Goal: Information Seeking & Learning: Check status

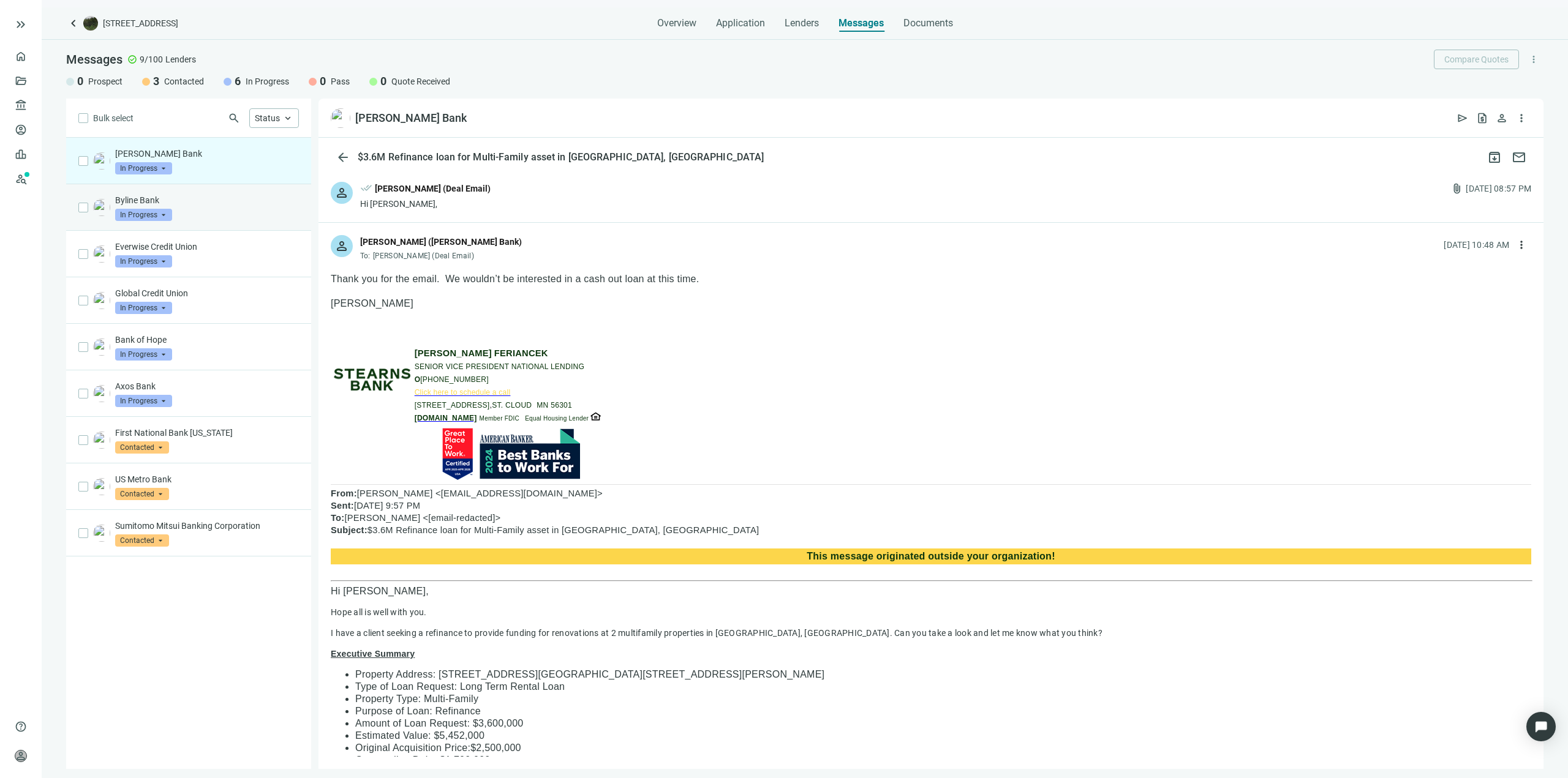
click at [214, 222] on div "Byline Bank In Progress arrow_drop_down" at bounding box center [188, 207] width 245 height 46
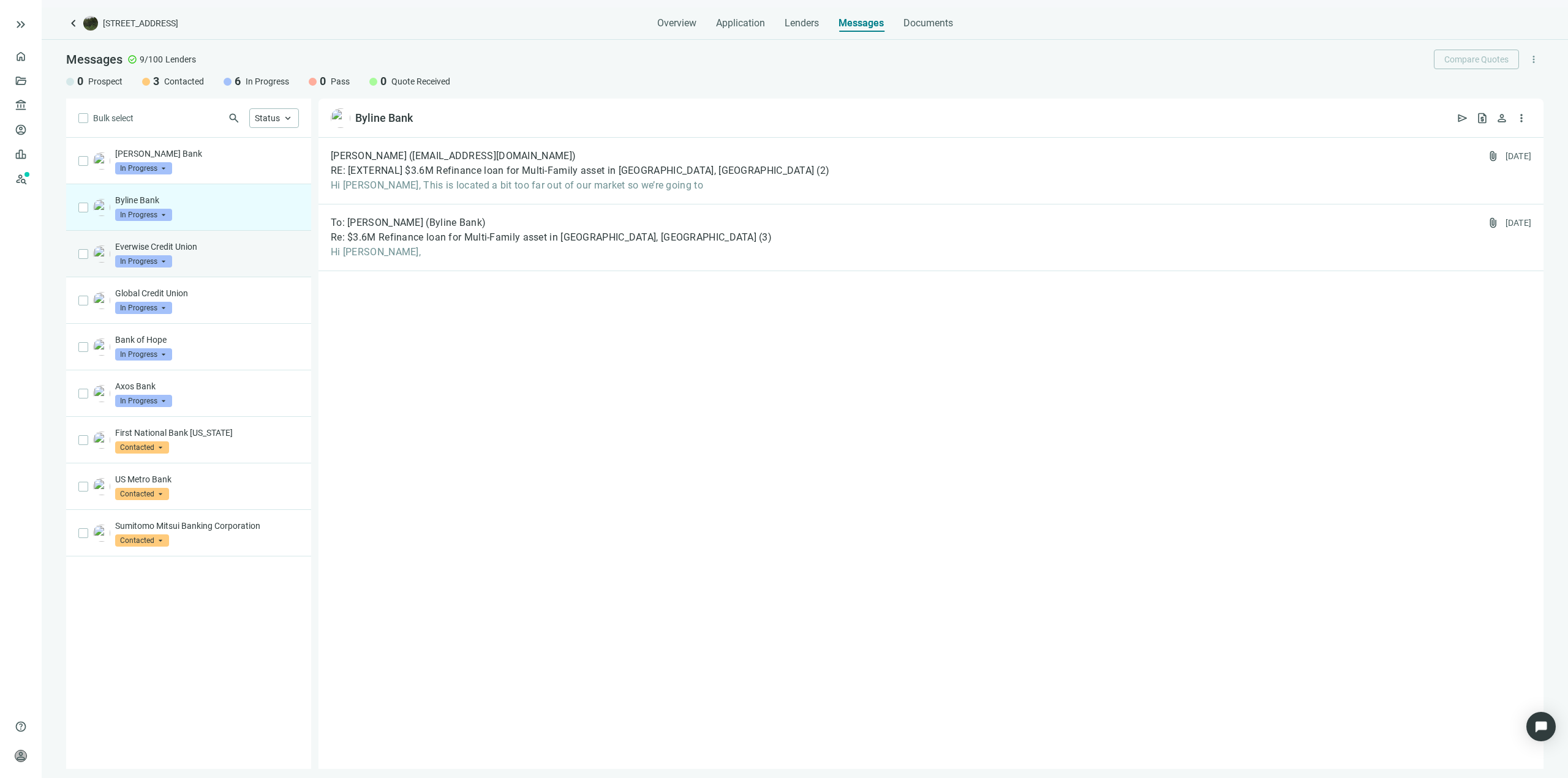
click at [222, 270] on div "Everwise Credit Union In Progress arrow_drop_down" at bounding box center [188, 254] width 245 height 46
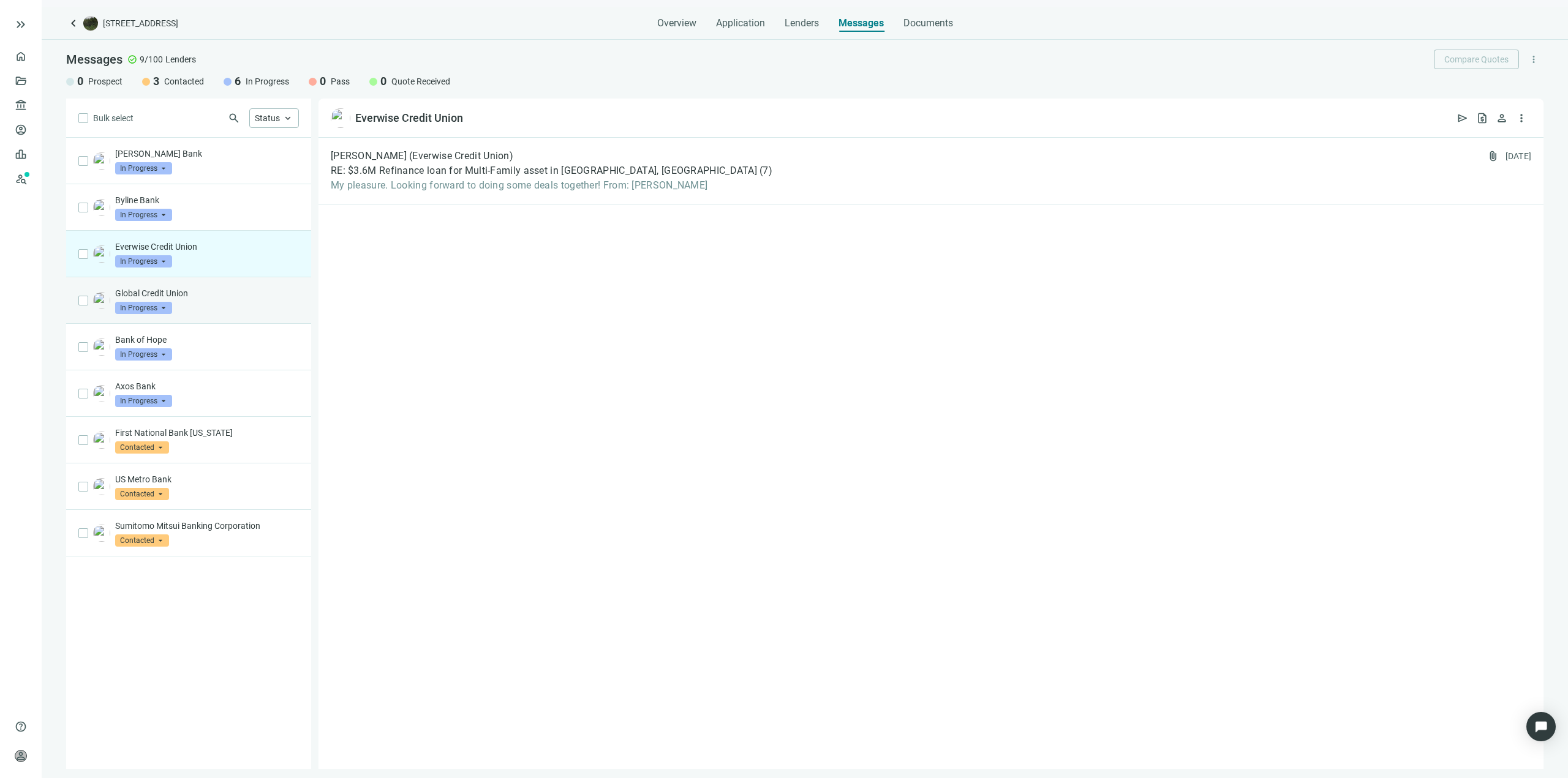
click at [222, 297] on p "Global Credit Union" at bounding box center [206, 294] width 183 height 13
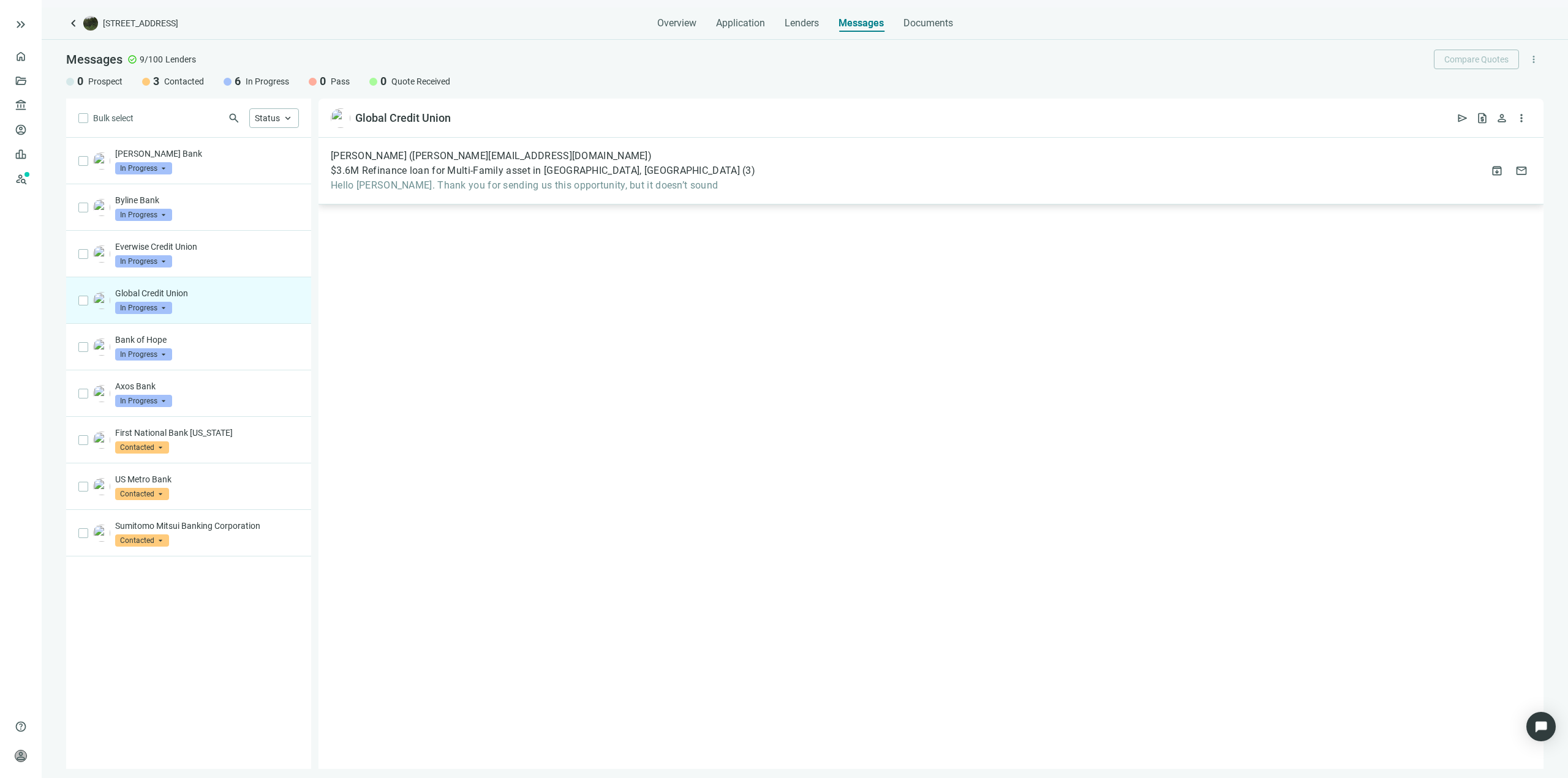
click at [561, 178] on div "[PERSON_NAME] ([PERSON_NAME][EMAIL_ADDRESS][DOMAIN_NAME]) $3.6M Refinance loan …" at bounding box center [543, 171] width 424 height 42
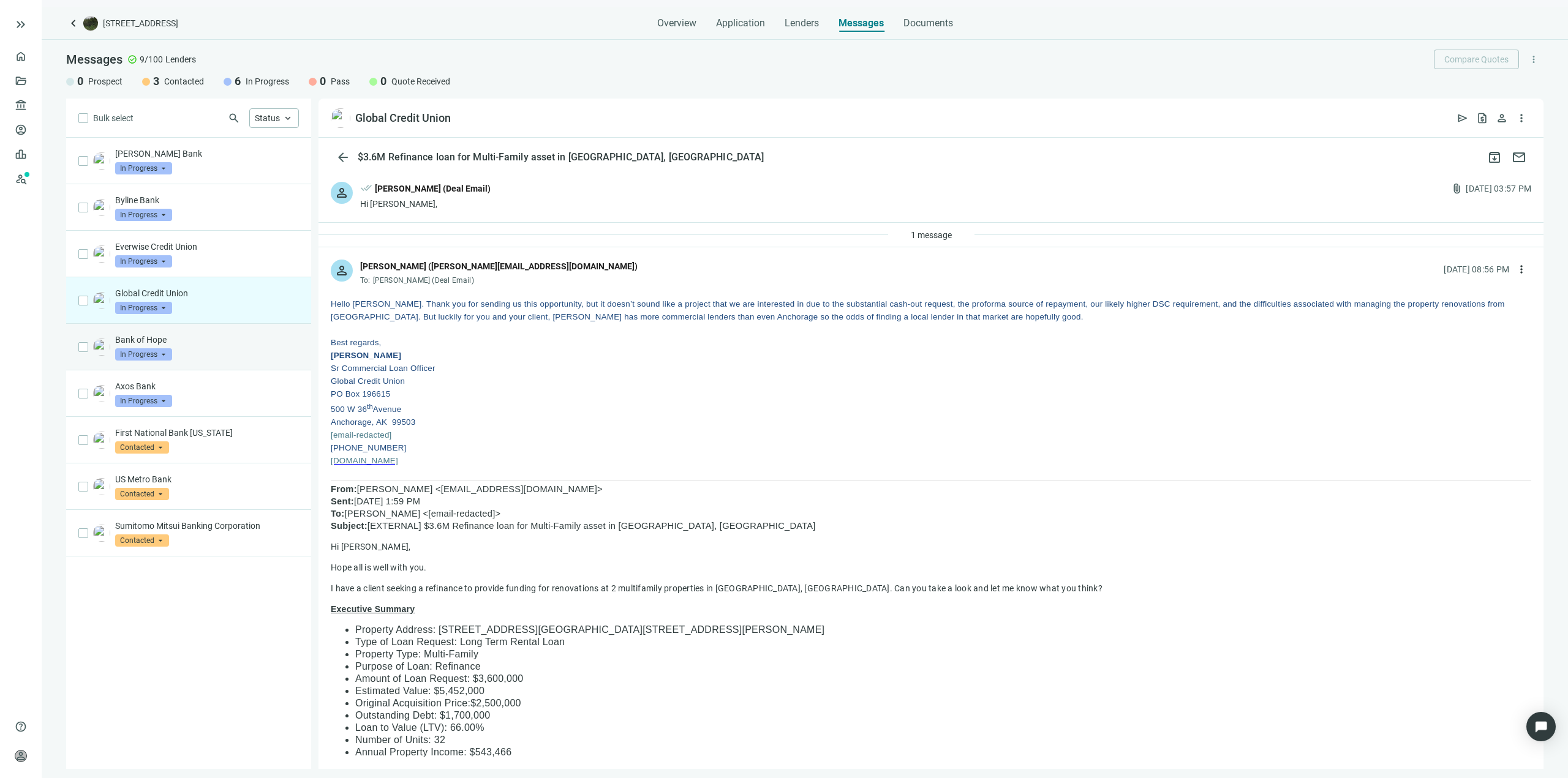
click at [202, 355] on div "Bank of Hope In Progress arrow_drop_down" at bounding box center [206, 347] width 183 height 27
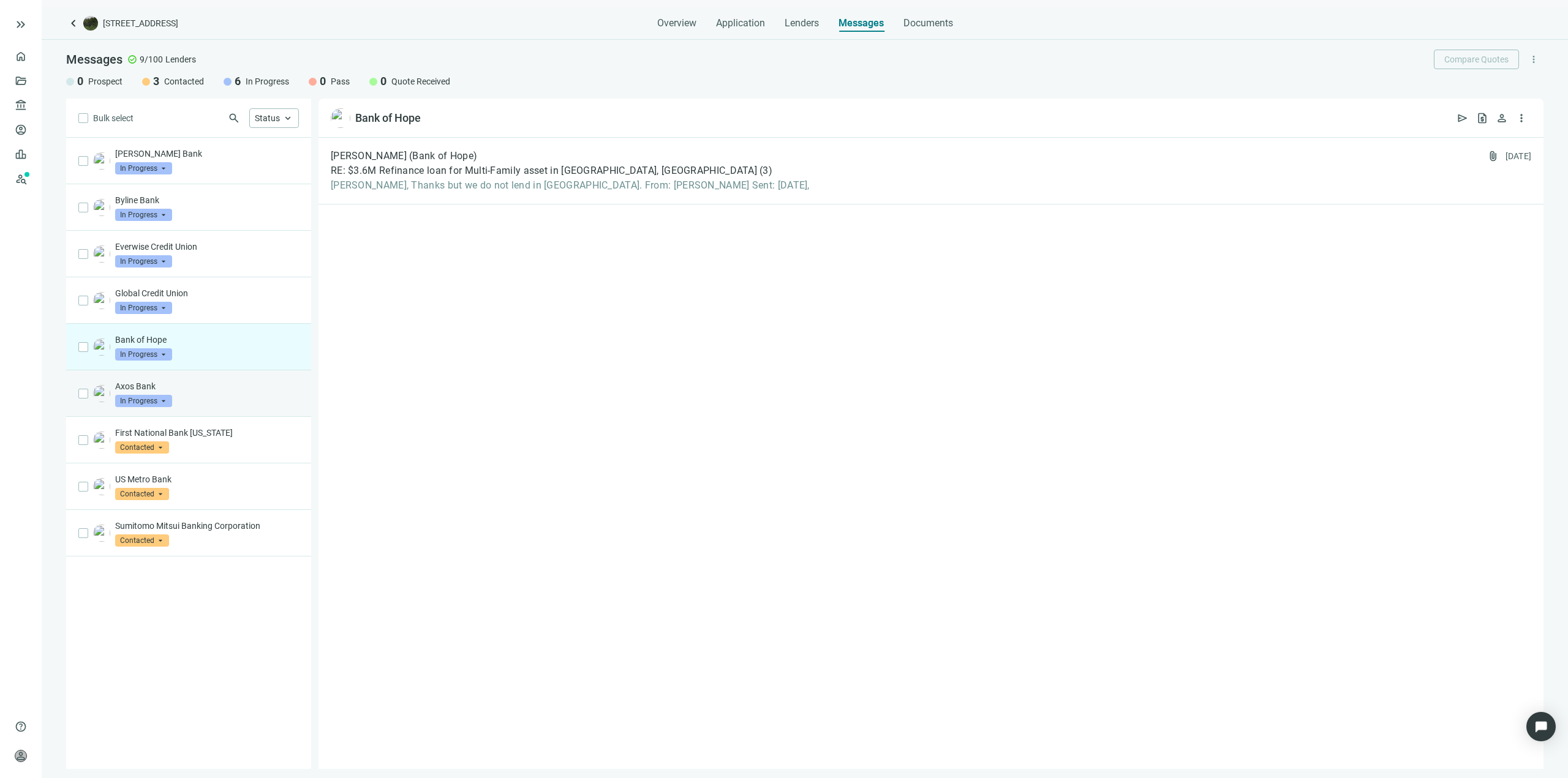
click at [238, 390] on p "Axos Bank" at bounding box center [206, 387] width 183 height 13
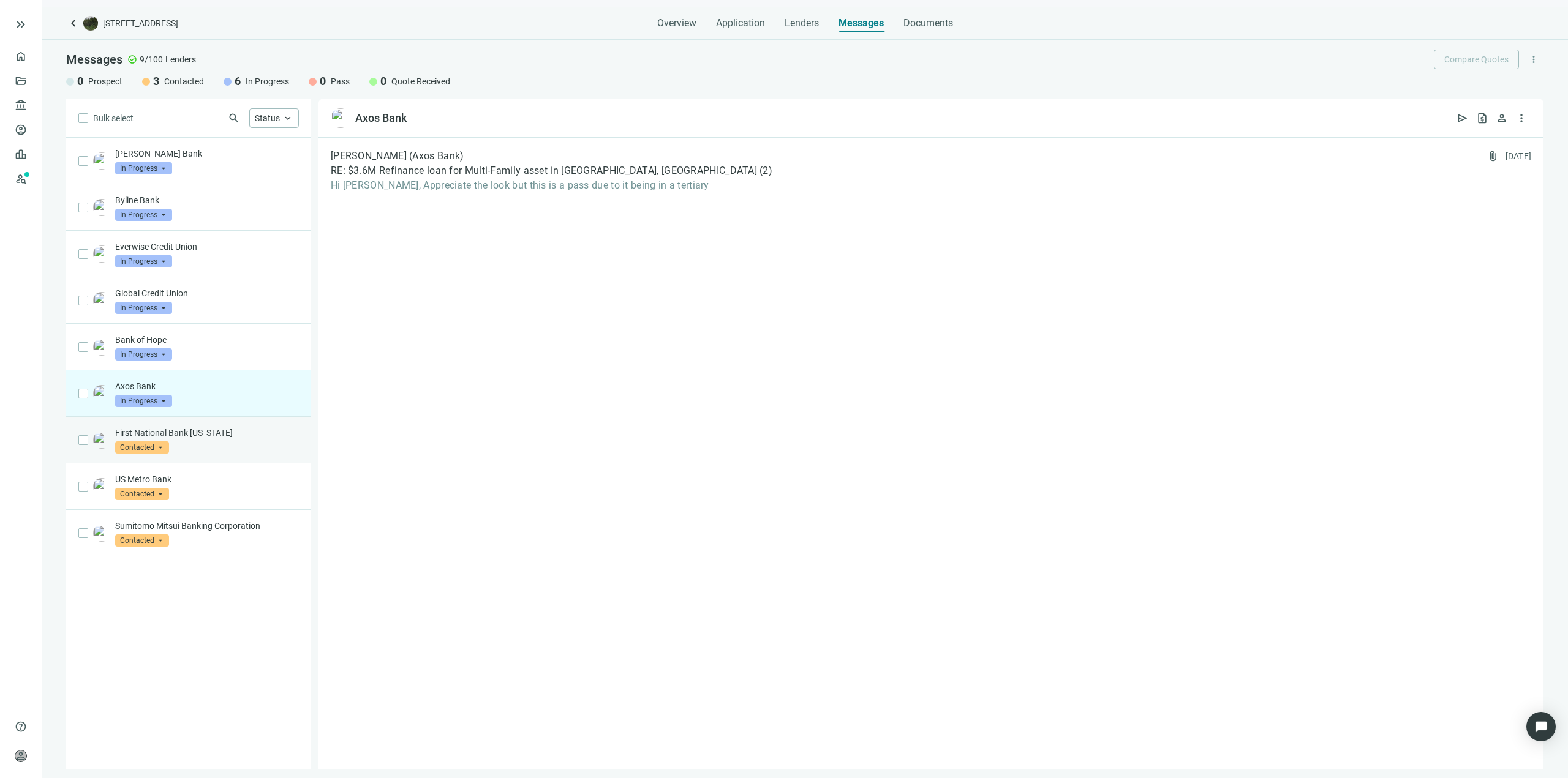
click at [250, 441] on div "First National Bank [US_STATE] Contacted arrow_drop_down" at bounding box center [206, 440] width 183 height 27
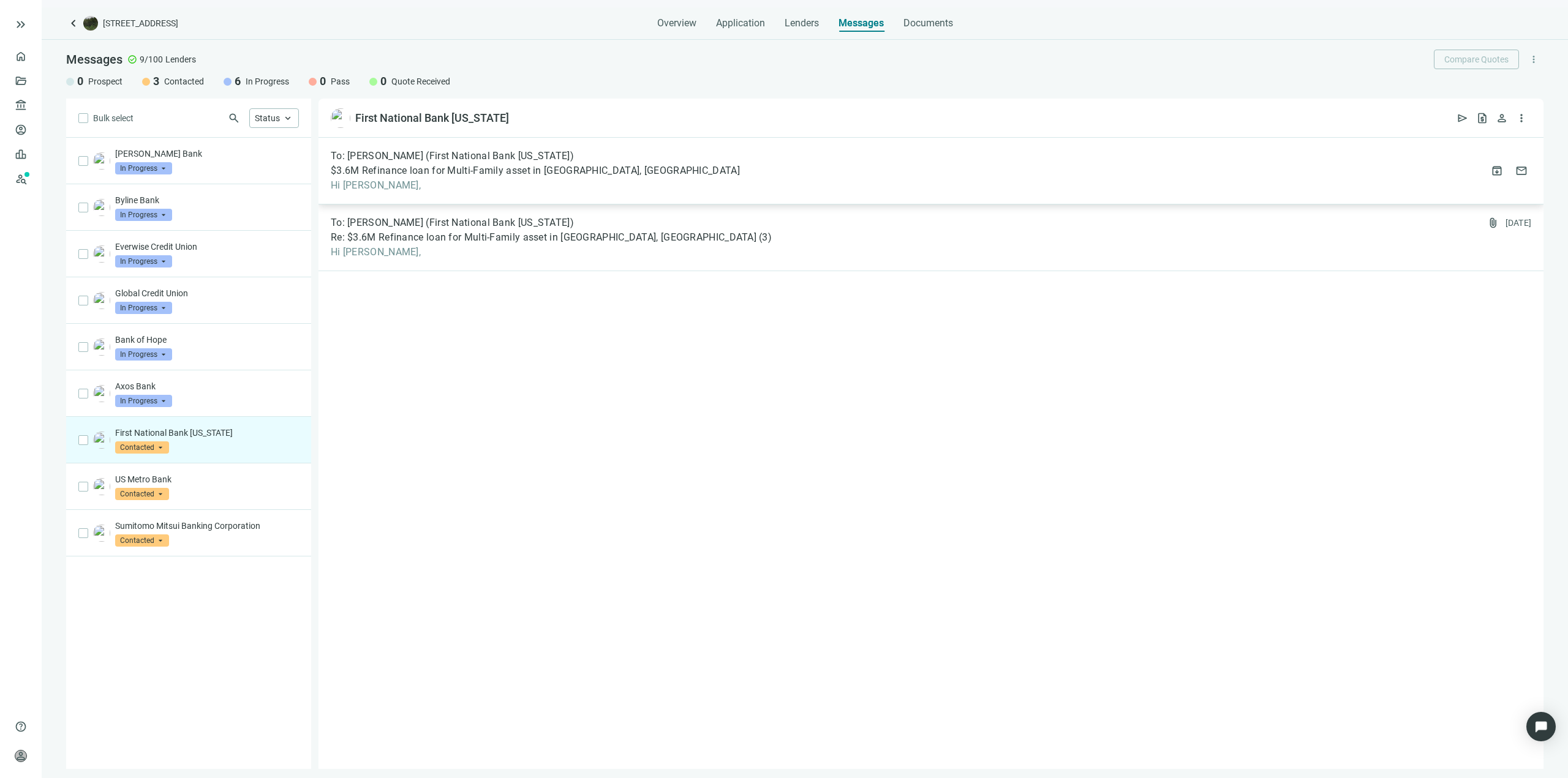
click at [578, 175] on span "$3.6M Refinance loan for Multi-Family asset in [GEOGRAPHIC_DATA], [GEOGRAPHIC_D…" at bounding box center [535, 171] width 409 height 13
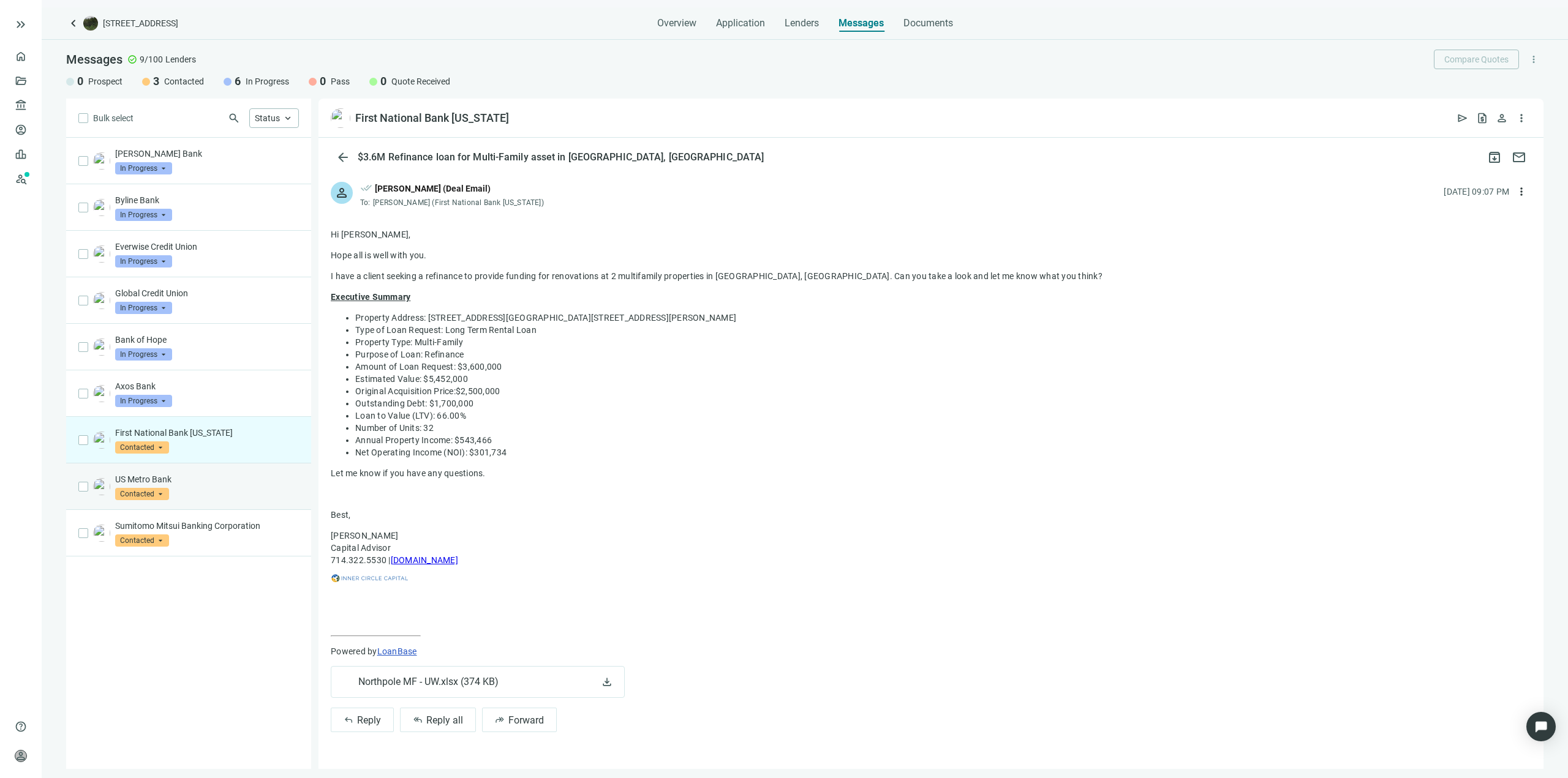
click at [242, 498] on div "US Metro Bank Contacted arrow_drop_down" at bounding box center [206, 487] width 183 height 27
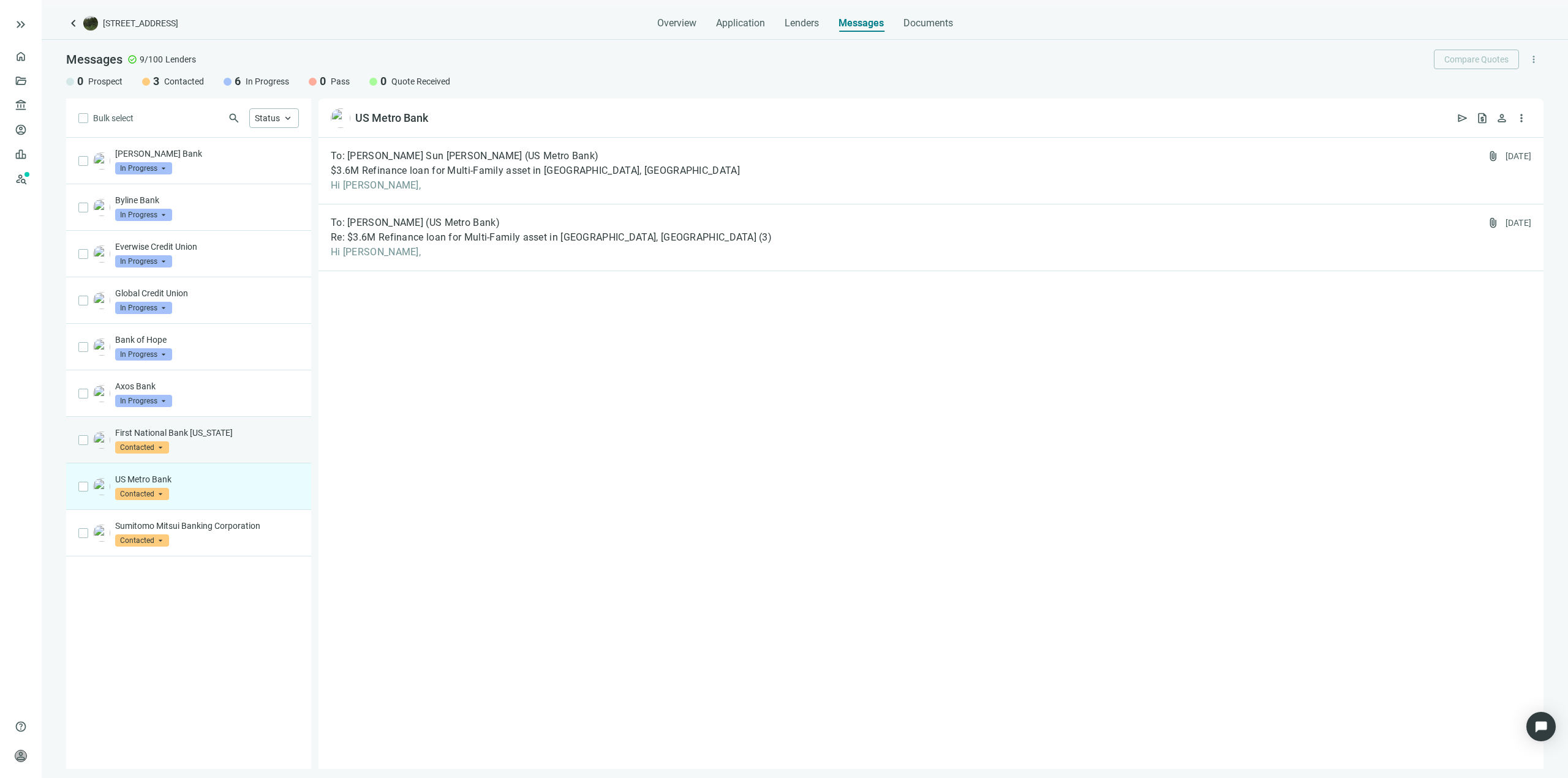
click at [230, 443] on div "First National Bank [US_STATE] Contacted arrow_drop_down" at bounding box center [206, 440] width 183 height 27
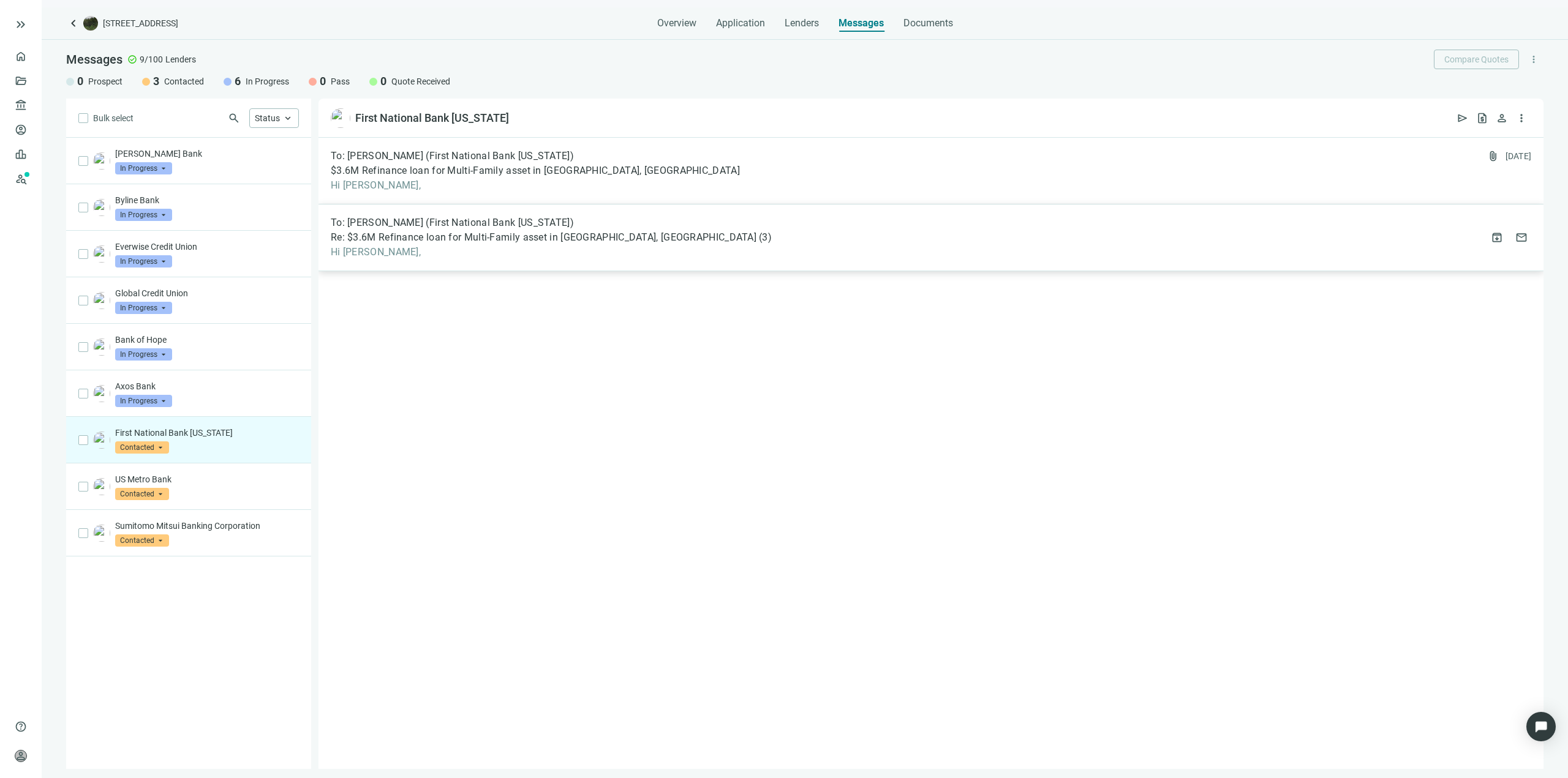
click at [533, 219] on span "To: [PERSON_NAME] (First National Bank [US_STATE])" at bounding box center [452, 223] width 243 height 13
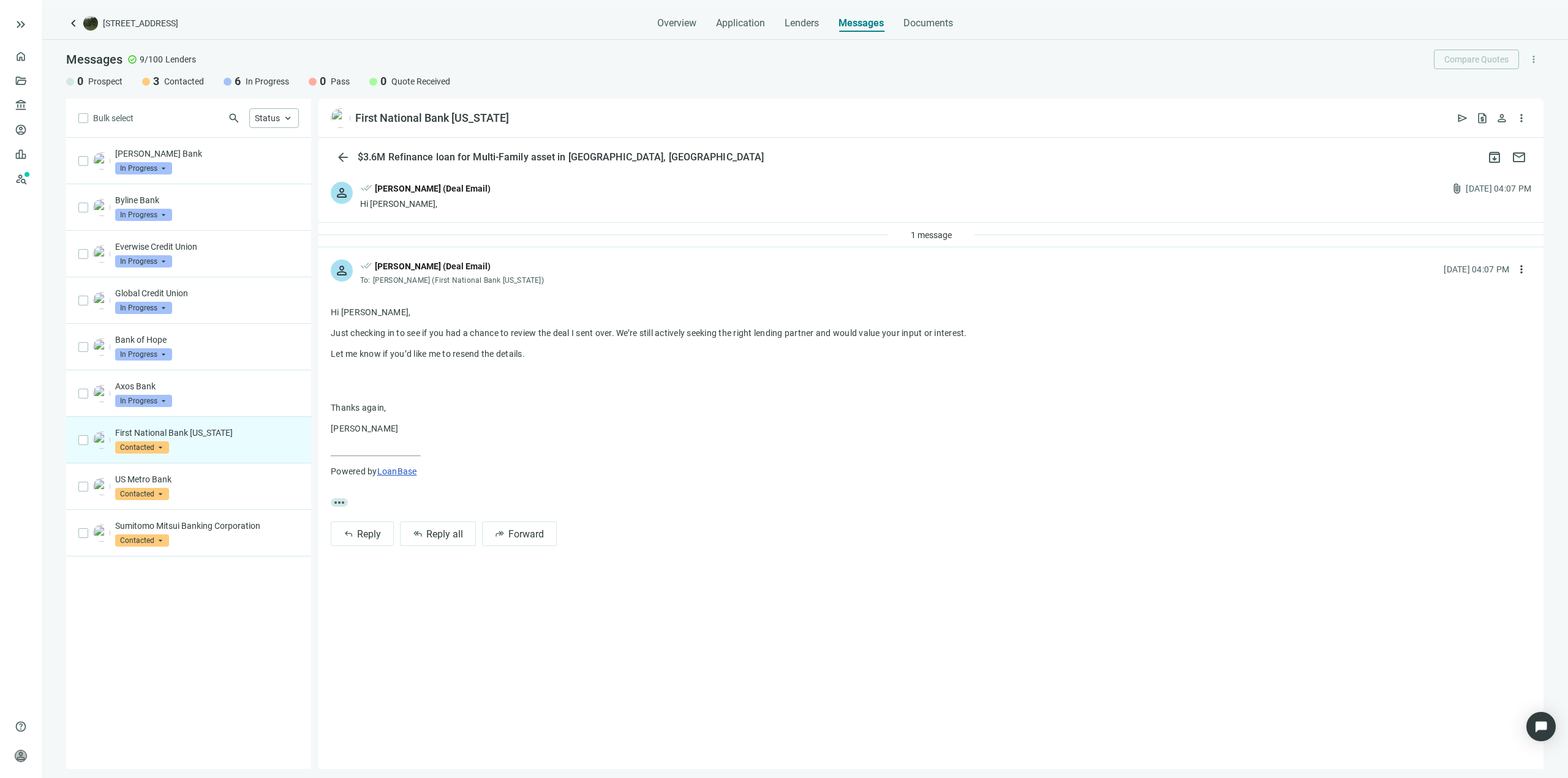
click at [955, 213] on div "person done_all [PERSON_NAME] (Deal Email) Hi [PERSON_NAME], attach_file [DATE]…" at bounding box center [930, 195] width 1225 height 53
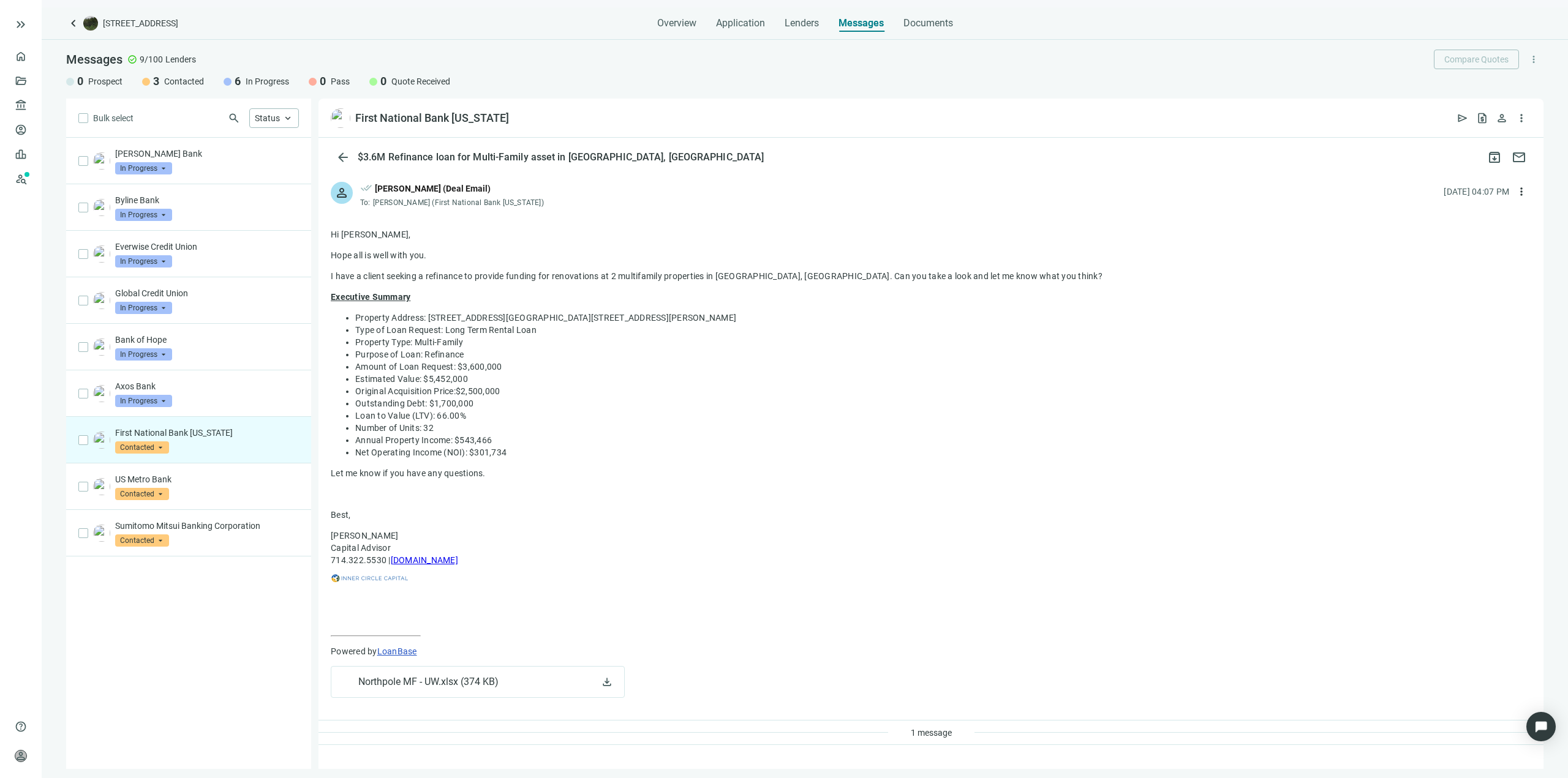
click at [154, 447] on span "Contacted" at bounding box center [142, 448] width 54 height 13
click at [260, 371] on div "Axos Bank In Progress arrow_drop_down" at bounding box center [188, 393] width 245 height 46
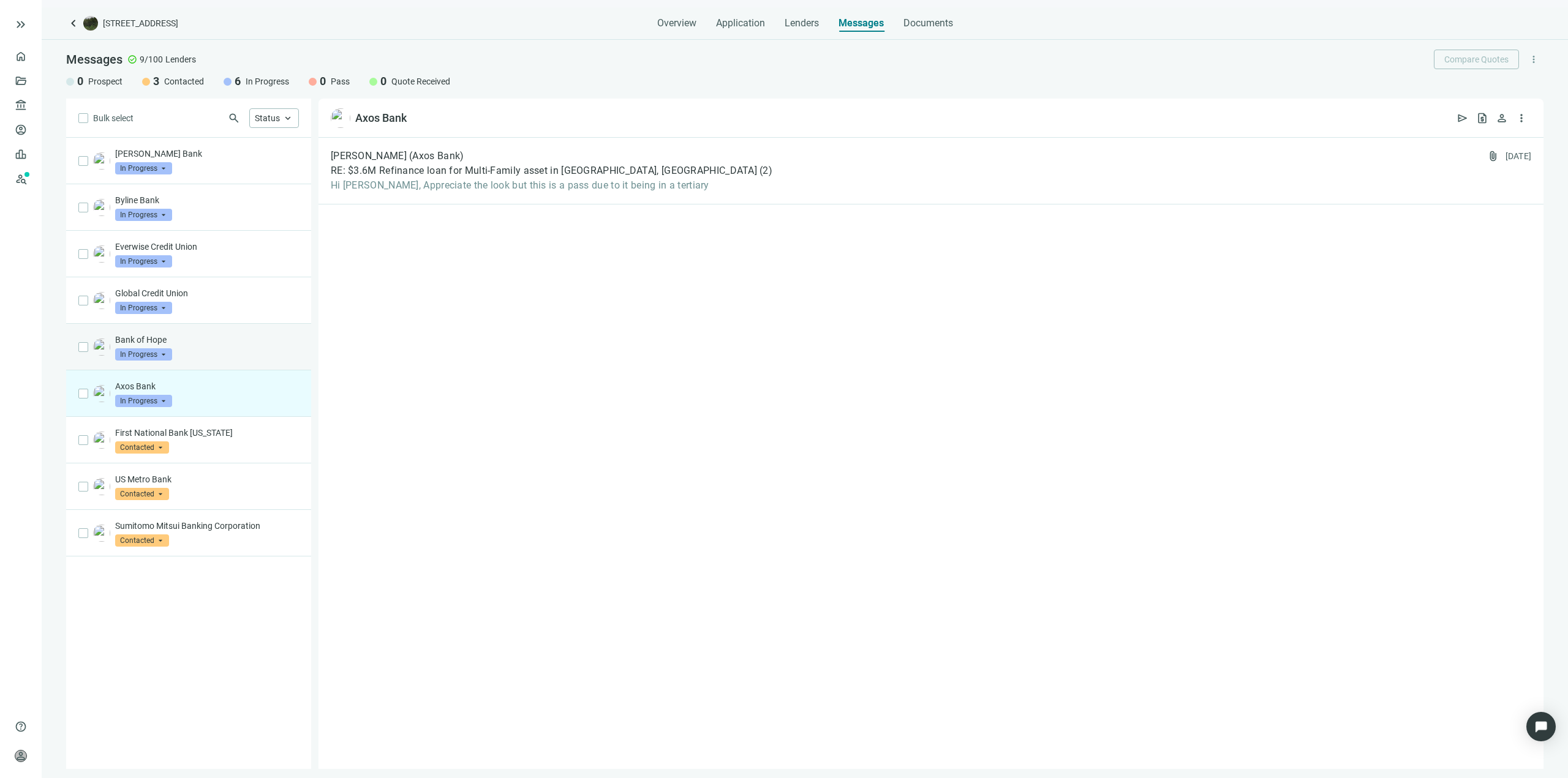
click at [186, 332] on div "Bank of Hope In Progress arrow_drop_down" at bounding box center [188, 346] width 245 height 46
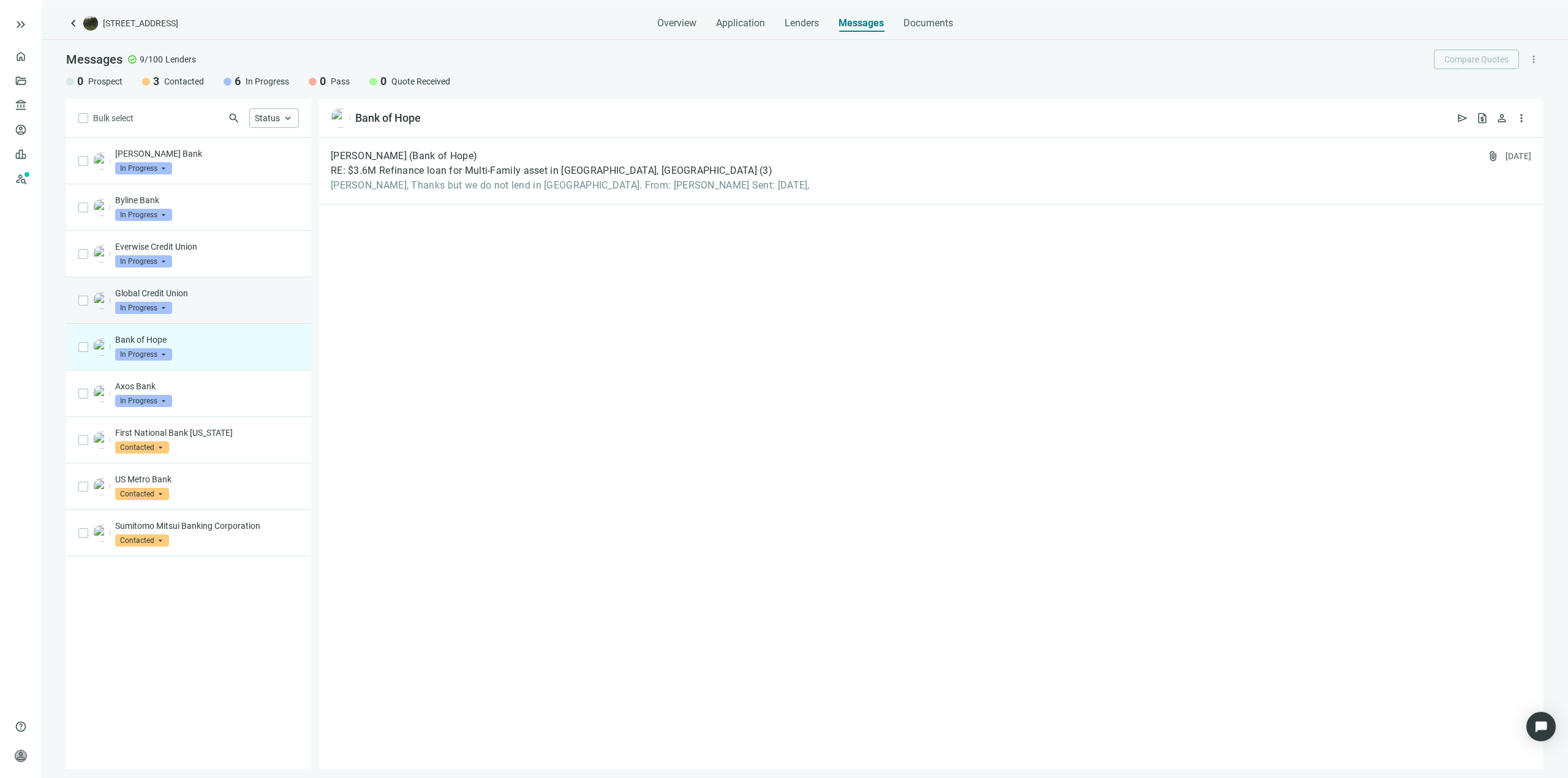
click at [215, 286] on div "Global Credit Union In Progress arrow_drop_down" at bounding box center [188, 300] width 245 height 46
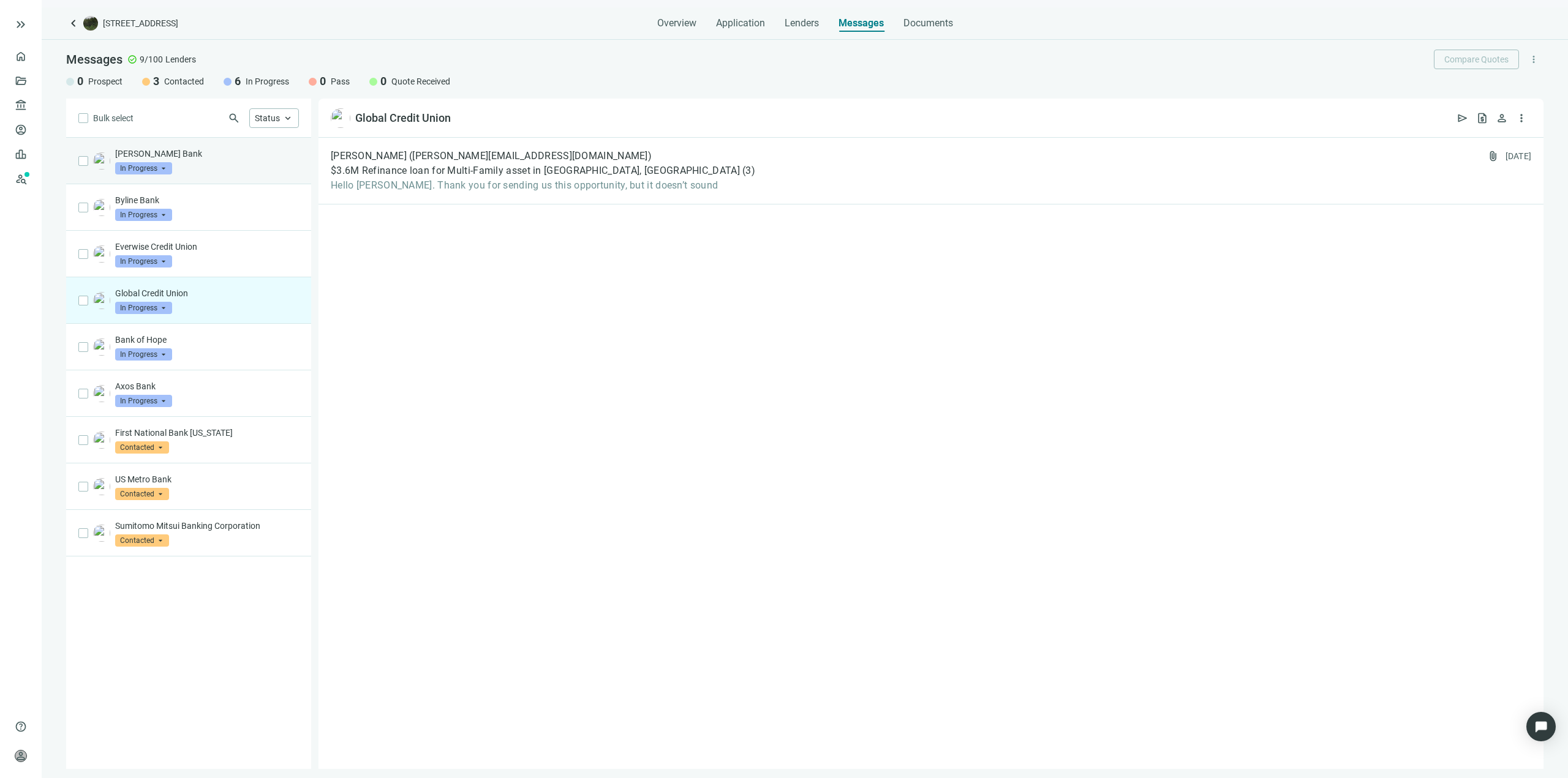
click at [224, 231] on div "Everwise Credit Union In Progress arrow_drop_down" at bounding box center [188, 254] width 245 height 46
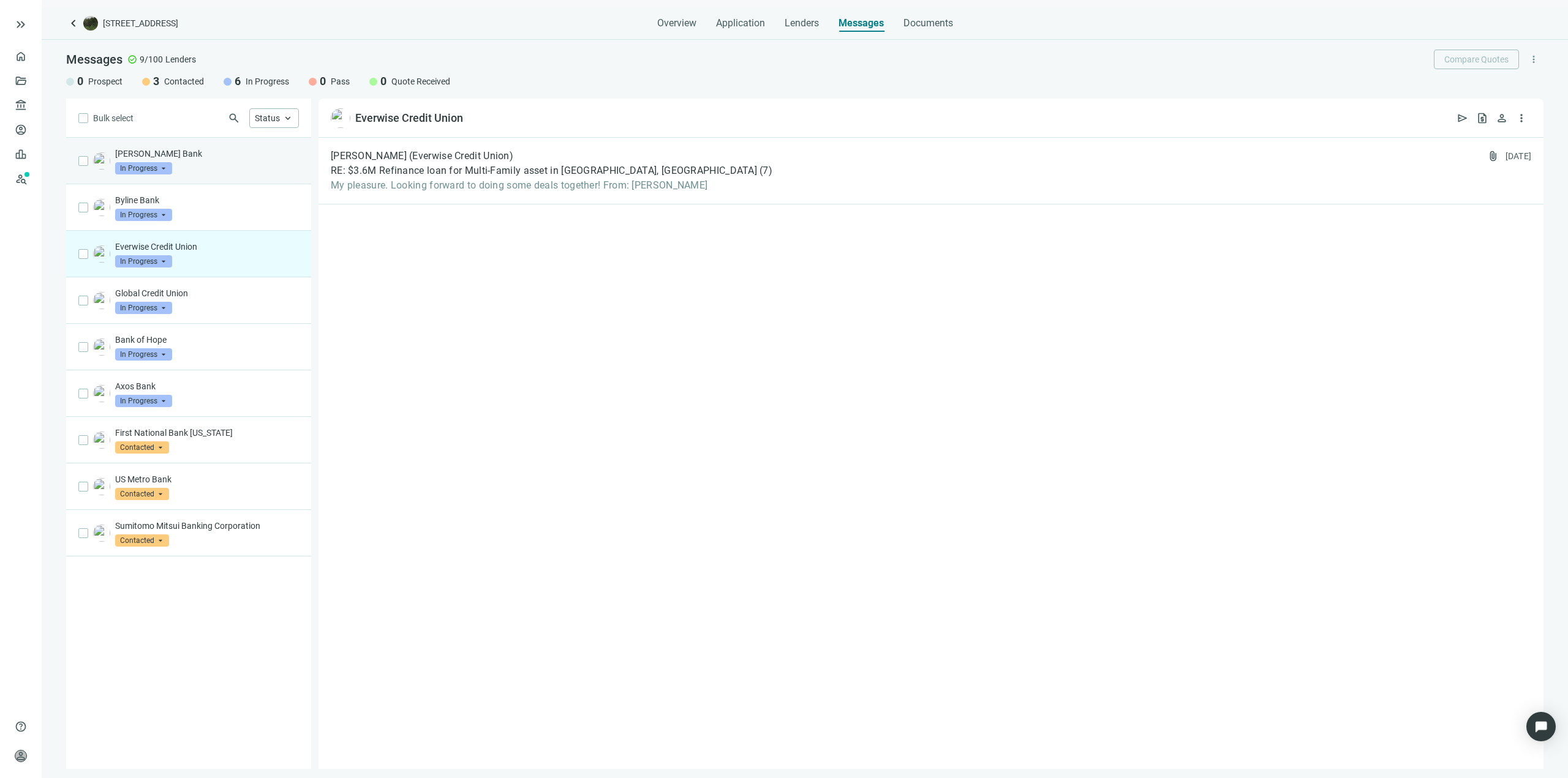
click at [247, 173] on div "[PERSON_NAME] Bank In Progress arrow_drop_down" at bounding box center [206, 161] width 183 height 27
